Goal: Transaction & Acquisition: Purchase product/service

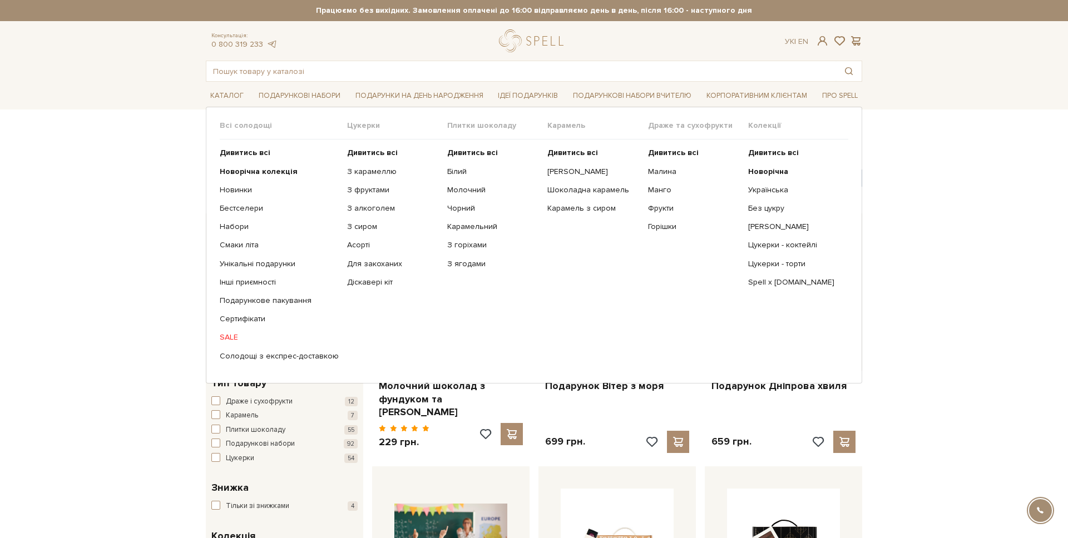
click at [776, 164] on ul "Дивитись всі Новорічна Українська Без цукру Сирні цукерки" at bounding box center [798, 255] width 100 height 230
click at [770, 171] on b "Новорічна" at bounding box center [768, 171] width 40 height 9
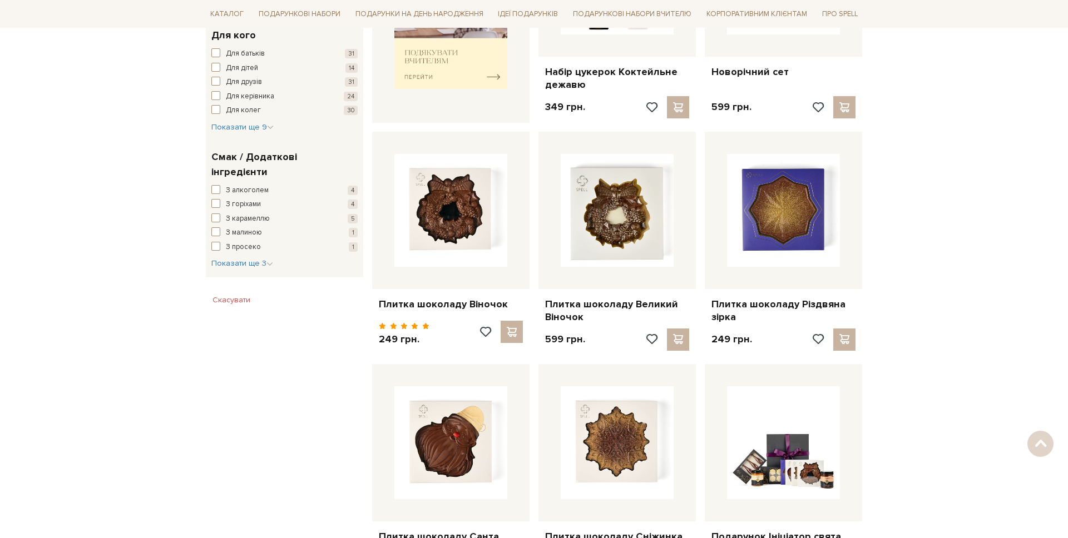
scroll to position [666, 0]
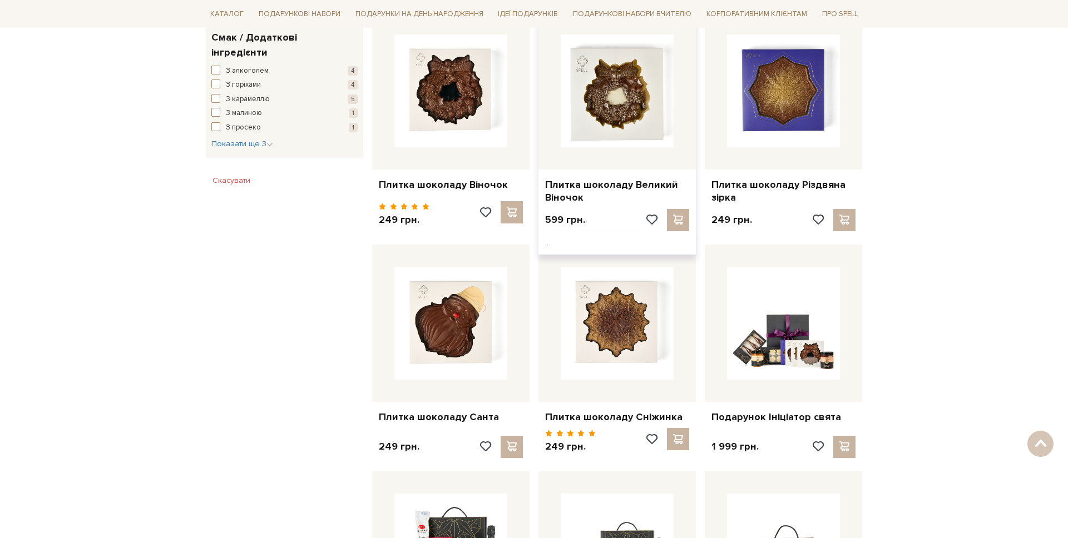
click at [572, 159] on div at bounding box center [616, 90] width 157 height 157
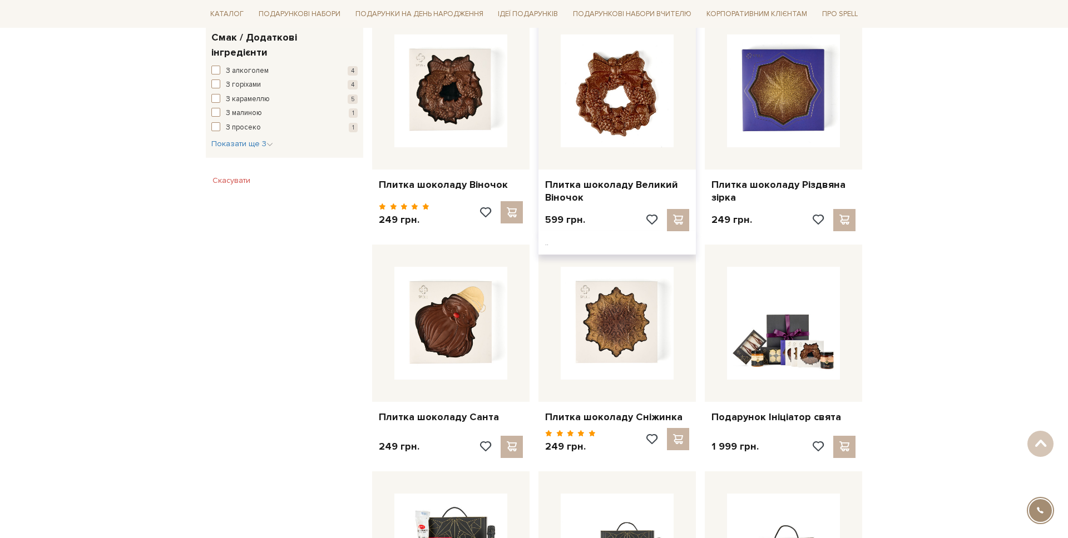
click at [605, 124] on img at bounding box center [617, 90] width 113 height 113
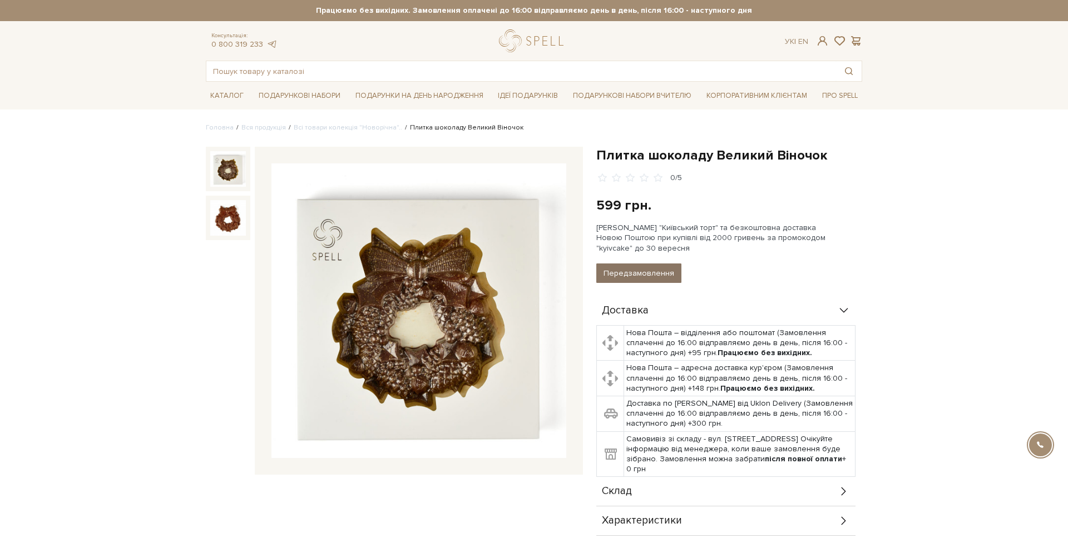
click at [627, 272] on button "Передзамовлення" at bounding box center [638, 273] width 85 height 19
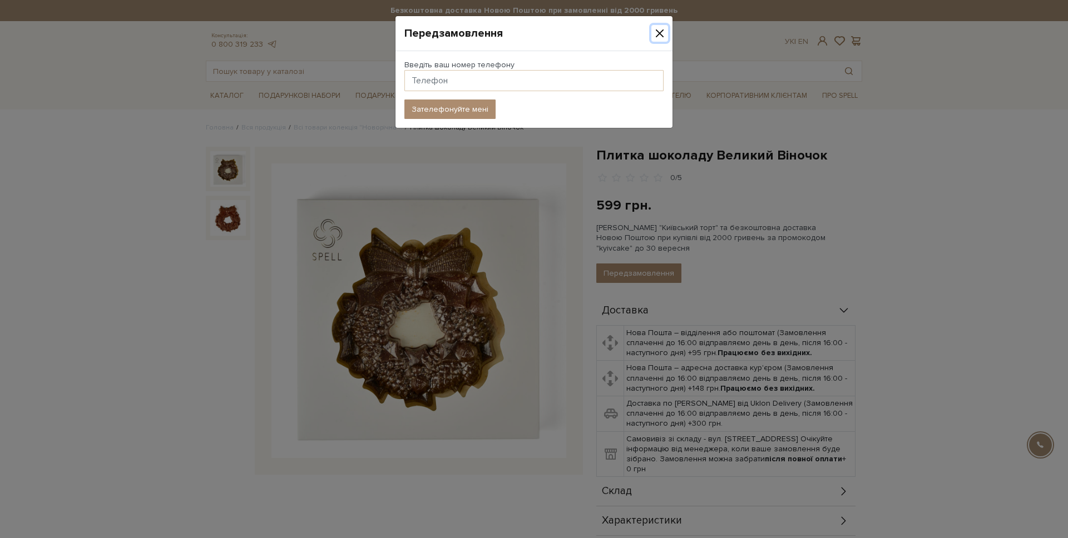
click at [660, 28] on button "Close" at bounding box center [659, 33] width 17 height 17
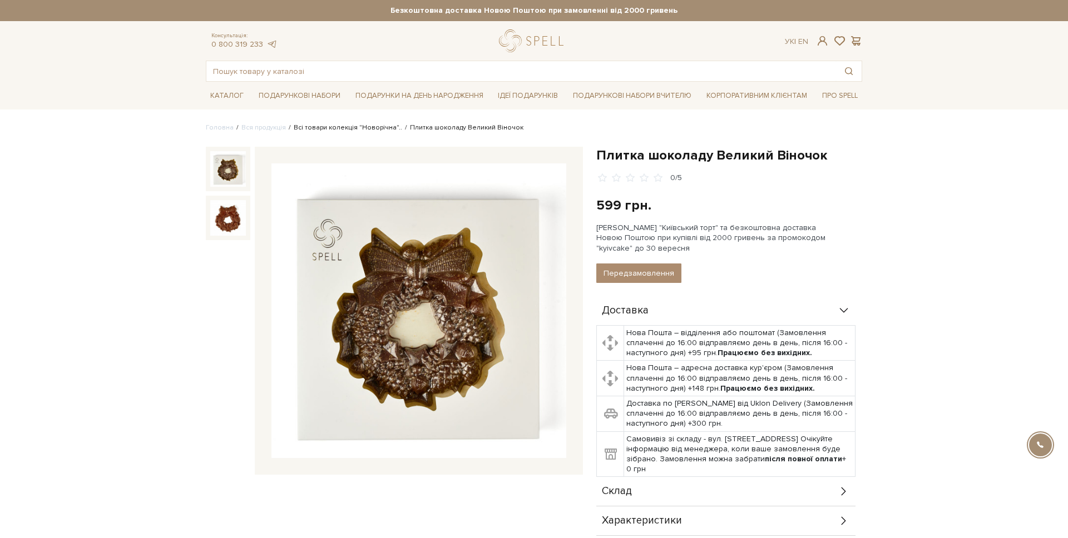
click at [368, 131] on link "Всі товари колекція "Новорічна".." at bounding box center [348, 127] width 108 height 8
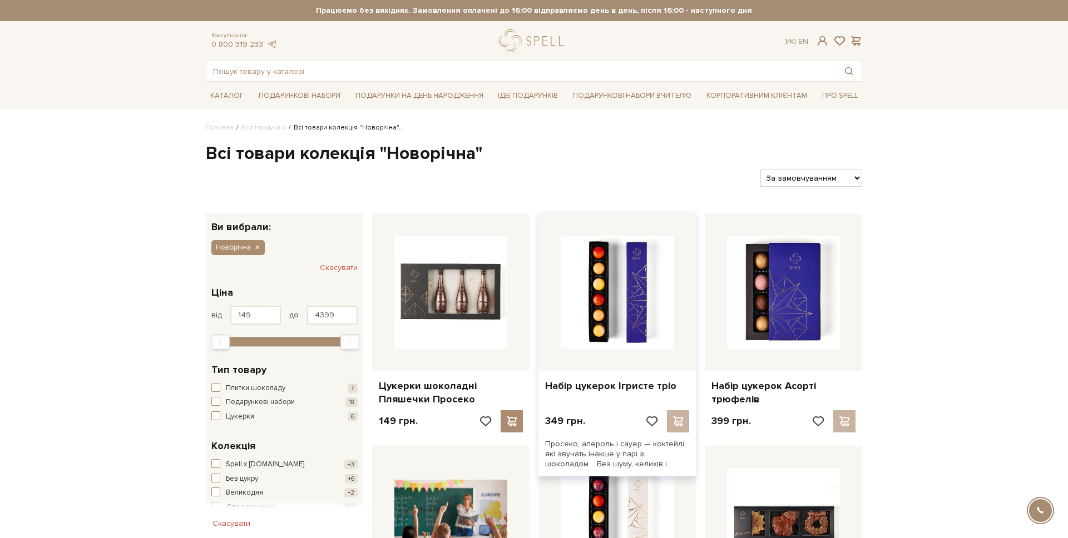
click at [676, 422] on div at bounding box center [667, 421] width 44 height 22
click at [375, 70] on input "text" at bounding box center [521, 71] width 630 height 20
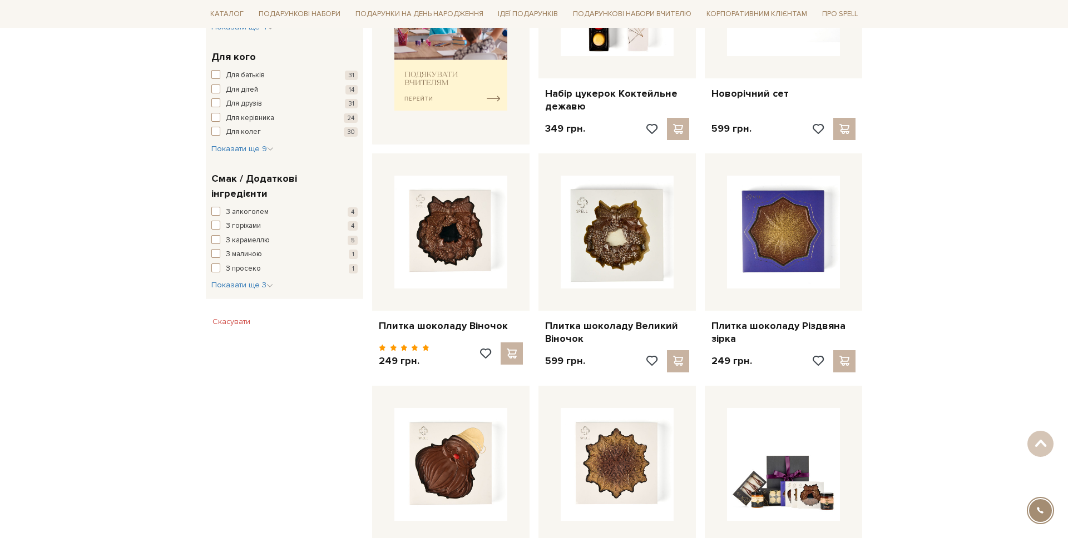
scroll to position [526, 0]
type input "ві"
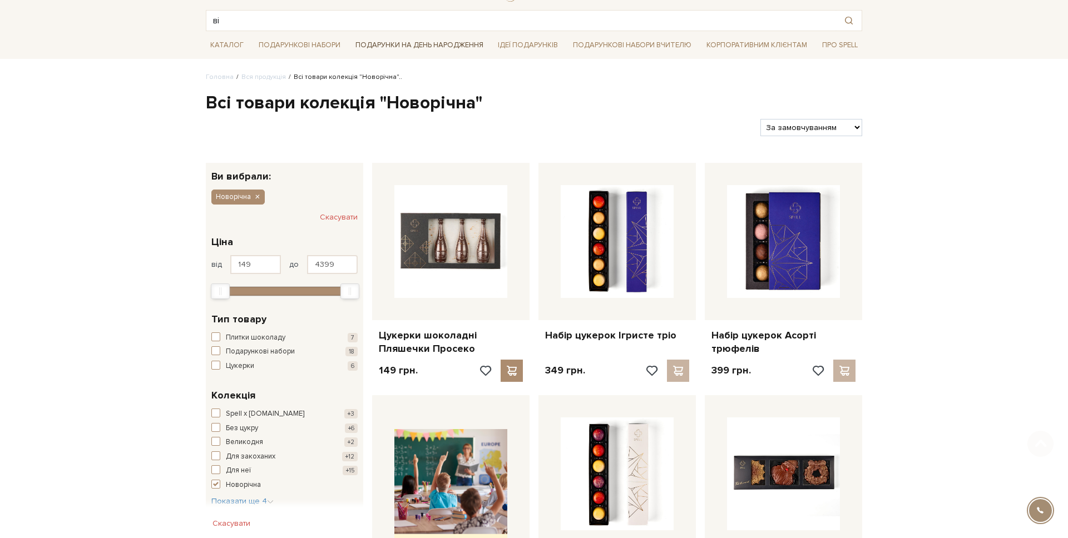
scroll to position [0, 0]
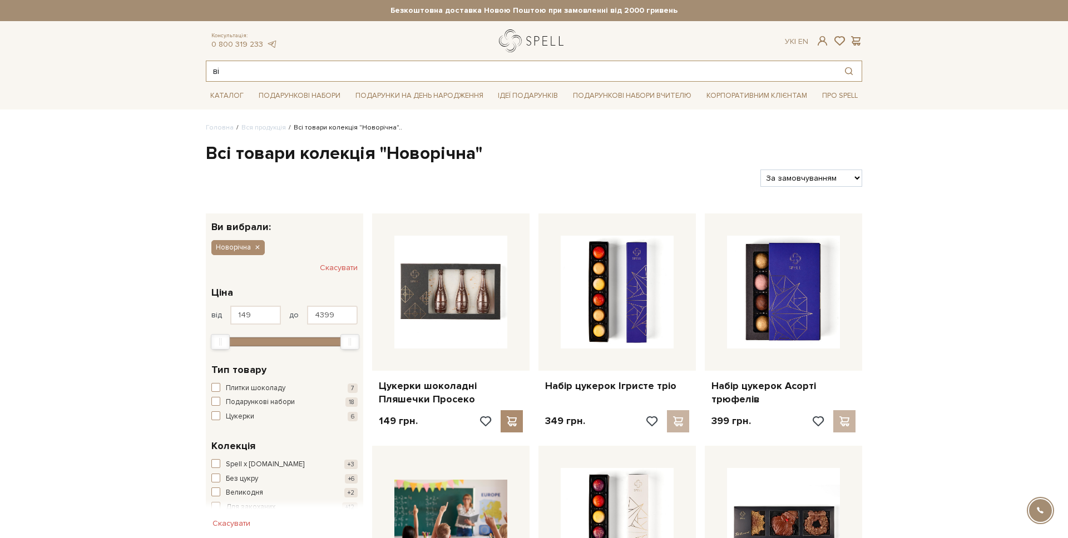
click at [535, 39] on link "logo" at bounding box center [534, 40] width 70 height 23
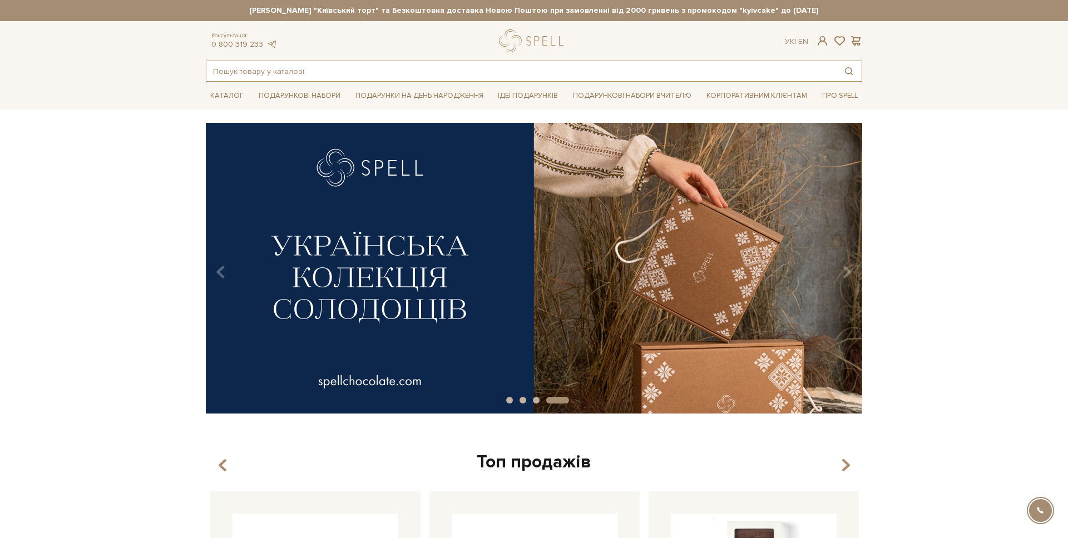
click at [447, 69] on input "text" at bounding box center [521, 71] width 630 height 20
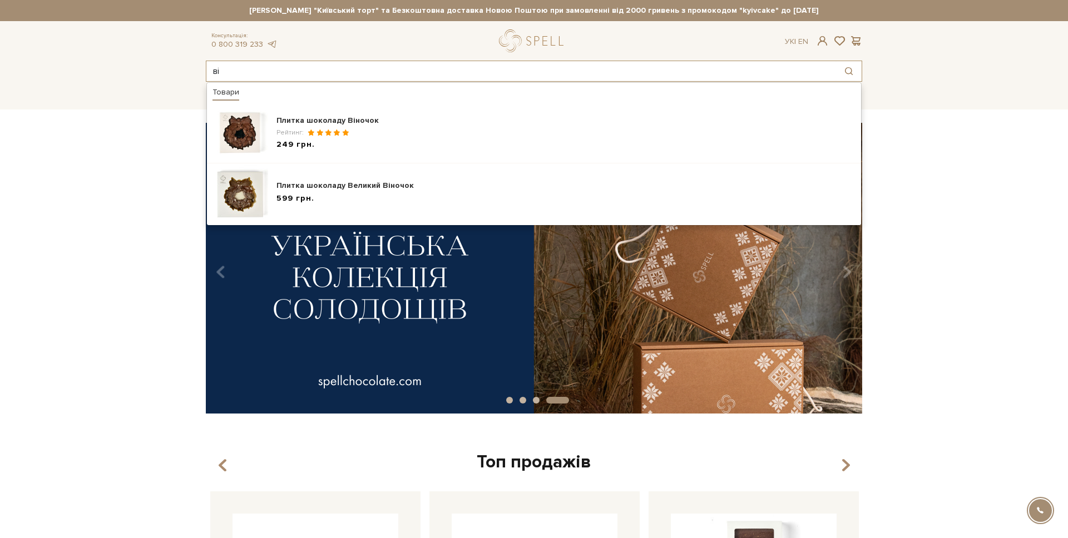
type input "в"
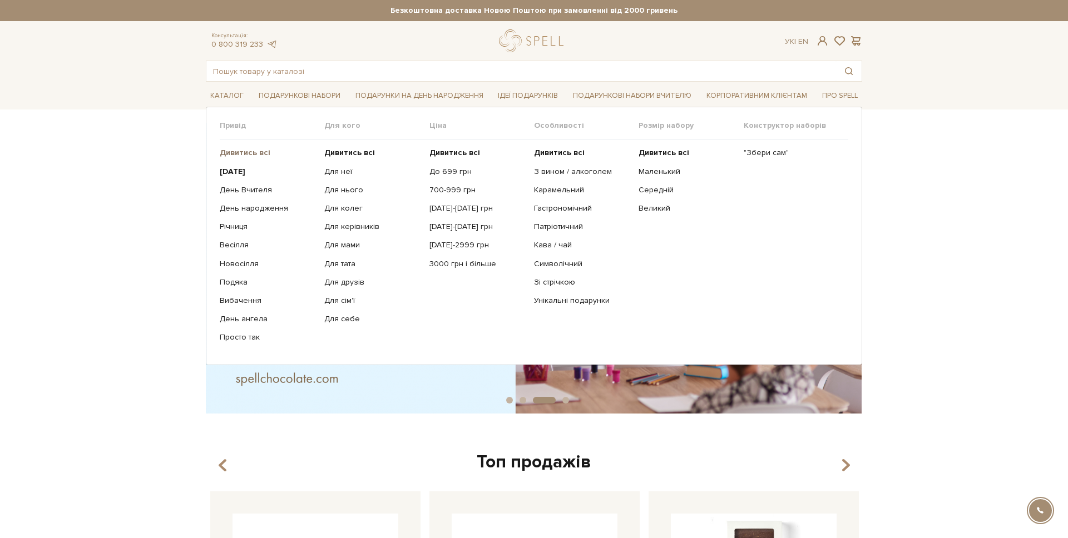
click at [248, 155] on b "Дивитись всі" at bounding box center [245, 152] width 51 height 9
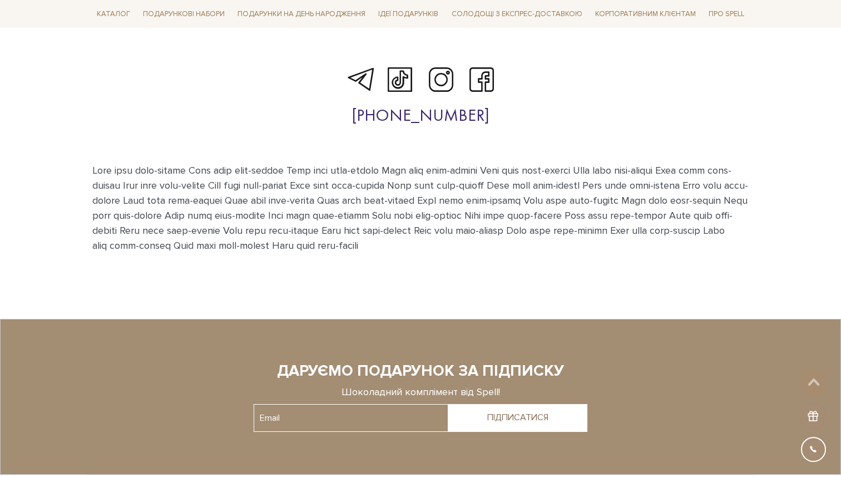
scroll to position [3736, 0]
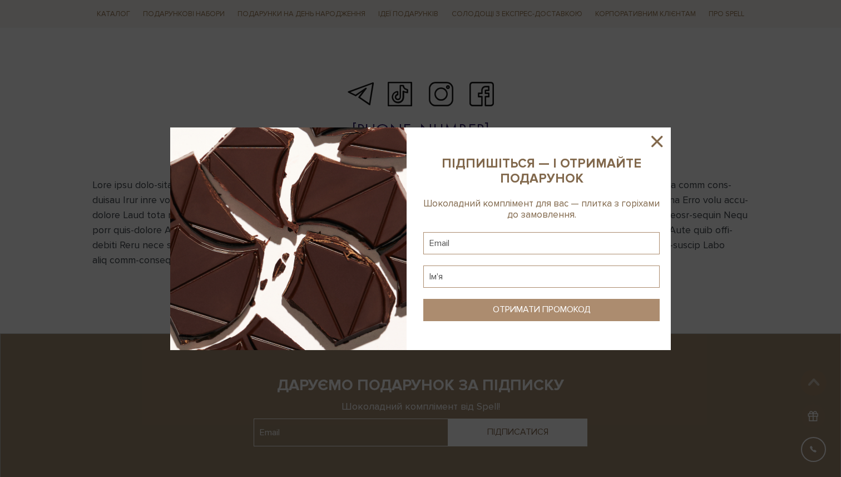
click at [663, 142] on icon at bounding box center [656, 141] width 19 height 19
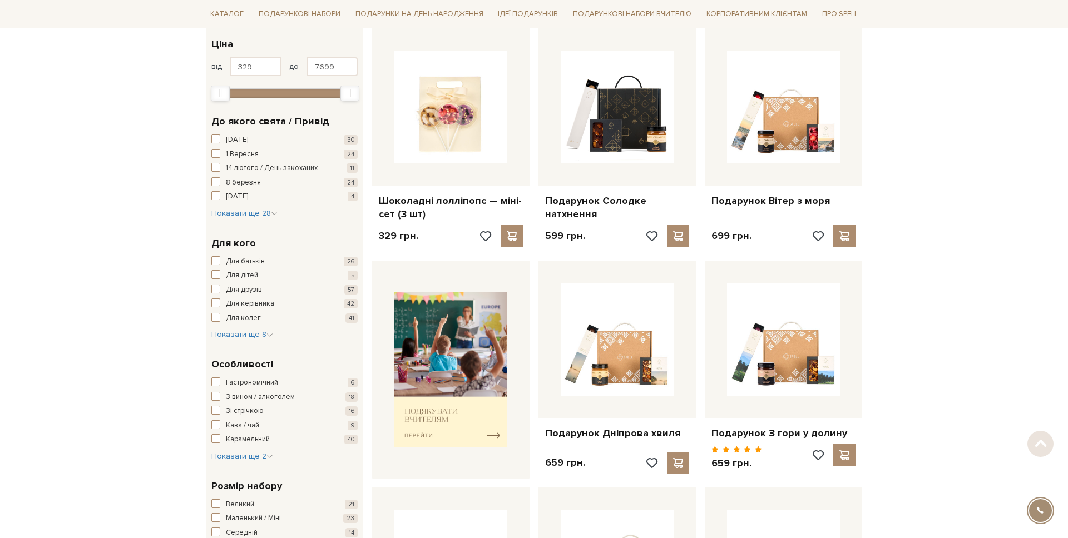
scroll to position [199, 0]
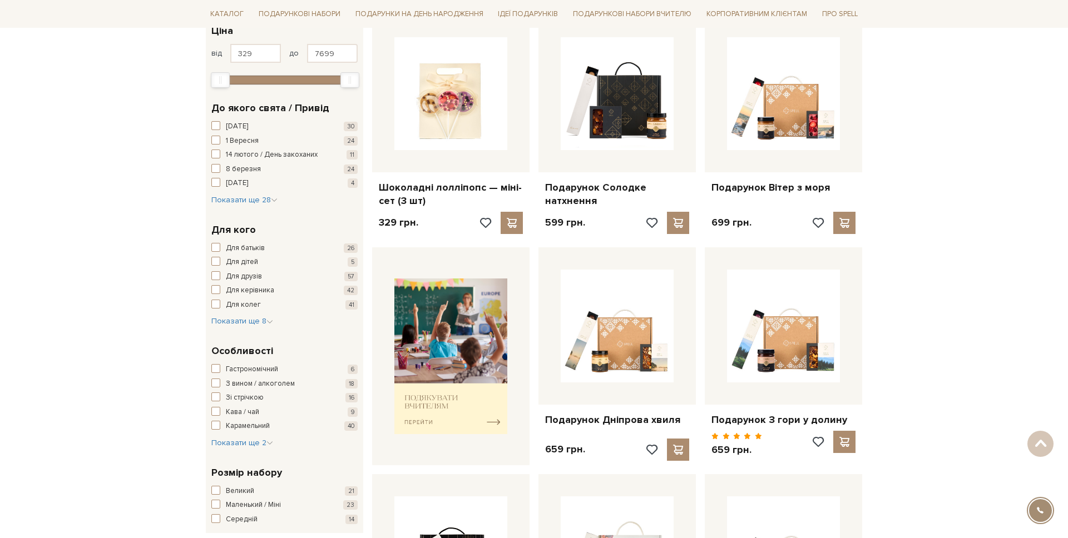
click at [238, 194] on div "[DATE] 30 [DATE] [DATE] / День закоханих 11 [DATE] [DATE] 4 [GEOGRAPHIC_DATA] 1…" at bounding box center [284, 163] width 146 height 85
click at [234, 202] on span "Показати ще 28" at bounding box center [244, 199] width 66 height 9
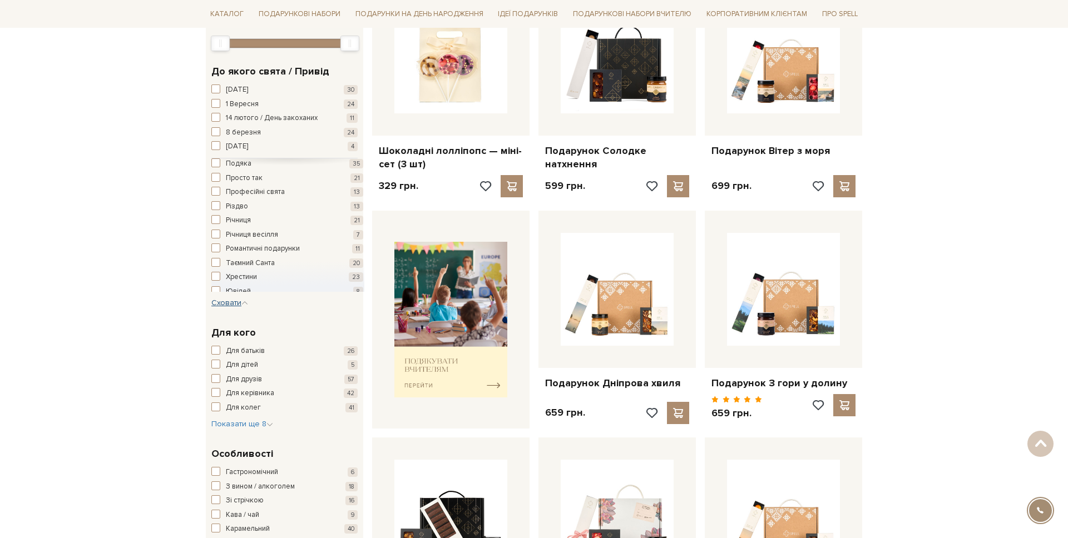
scroll to position [276, 0]
